Goal: Transaction & Acquisition: Purchase product/service

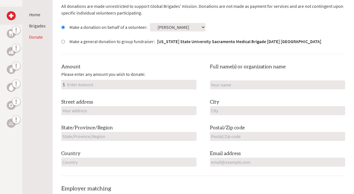
scroll to position [185, 0]
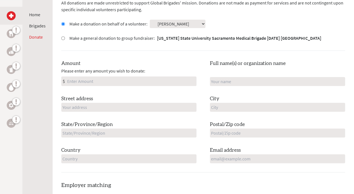
click at [153, 77] on input "Amount" at bounding box center [131, 81] width 130 height 9
type input "300"
type input "[PERSON_NAME] and [PERSON_NAME]"
type input "[STREET_ADDRESS]"
type input "[GEOGRAPHIC_DATA]"
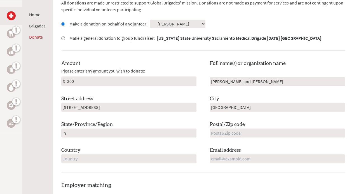
type input "i"
type input "[US_STATE]"
type input "47715"
type input "[GEOGRAPHIC_DATA]"
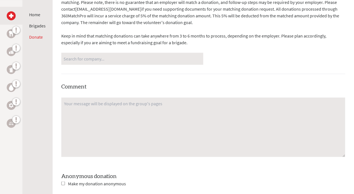
scroll to position [390, 0]
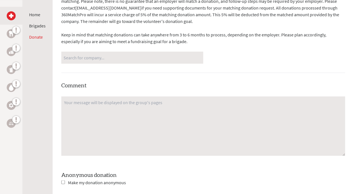
type input "[EMAIL_ADDRESS][DOMAIN_NAME]"
click at [212, 96] on textarea at bounding box center [203, 125] width 284 height 59
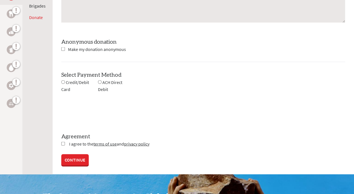
scroll to position [530, 0]
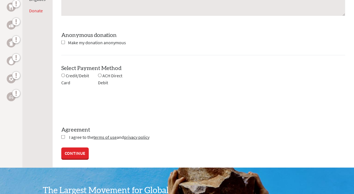
type textarea "Proud of you [PERSON_NAME]!"
click at [64, 73] on input "radio" at bounding box center [63, 75] width 4 height 4
radio input "true"
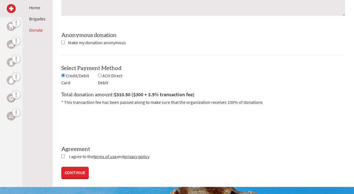
click at [64, 154] on input "checkbox" at bounding box center [63, 156] width 4 height 4
checkbox input "true"
click at [80, 167] on link "CONTINUE" at bounding box center [74, 172] width 27 height 11
